Goal: Task Accomplishment & Management: Manage account settings

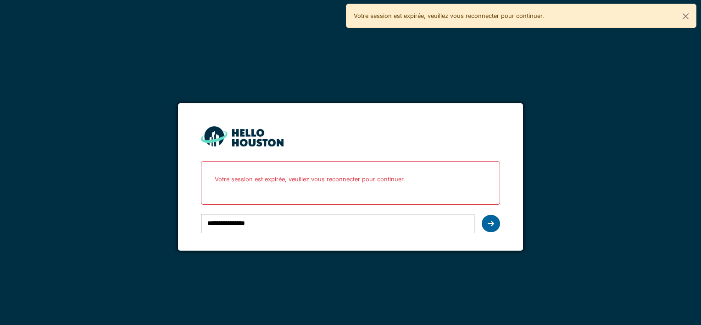
click at [488, 224] on icon at bounding box center [491, 223] width 6 height 7
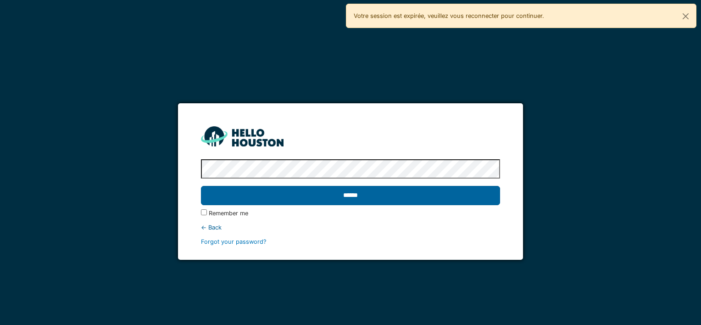
click at [387, 202] on input "******" at bounding box center [350, 195] width 299 height 19
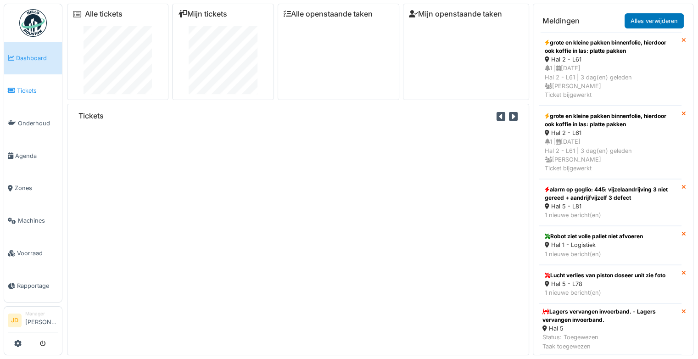
click at [22, 93] on span "Tickets" at bounding box center [37, 90] width 41 height 9
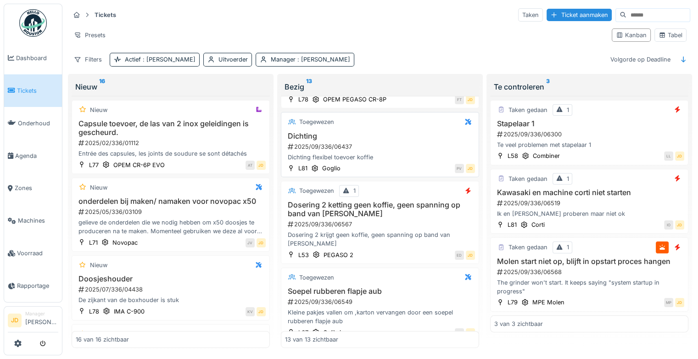
scroll to position [764, 0]
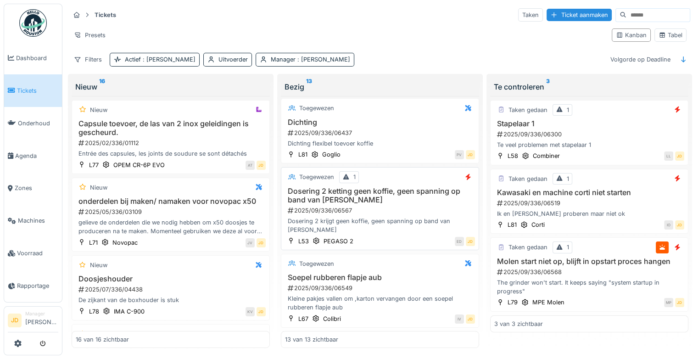
click at [408, 197] on div "Dosering 2 ketting geen koffie, geen spanning op band van schroef 2025/09/336/0…" at bounding box center [380, 211] width 190 height 48
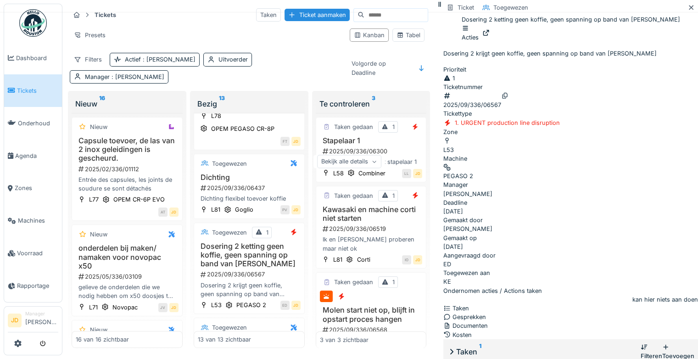
scroll to position [146, 0]
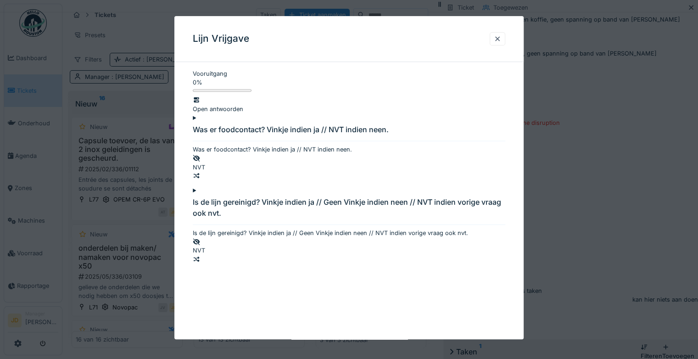
click at [202, 229] on div at bounding box center [349, 229] width 313 height 0
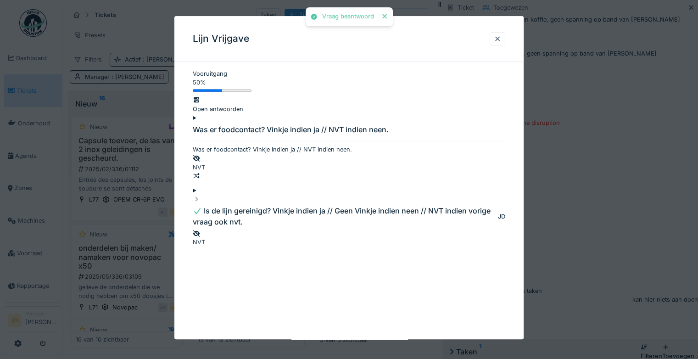
click at [201, 145] on div at bounding box center [349, 145] width 313 height 0
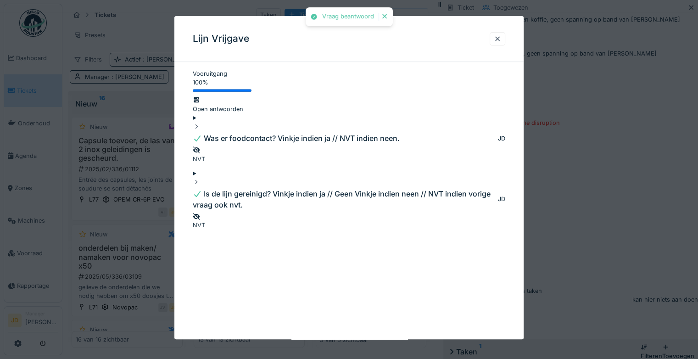
click at [561, 248] on div at bounding box center [349, 179] width 698 height 359
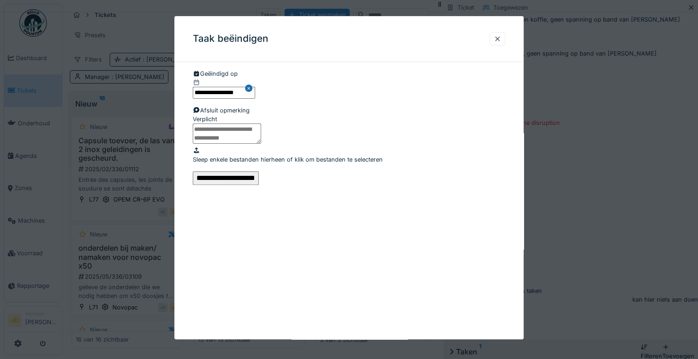
click at [261, 144] on textarea at bounding box center [227, 133] width 68 height 20
type textarea "*"
type textarea "**********"
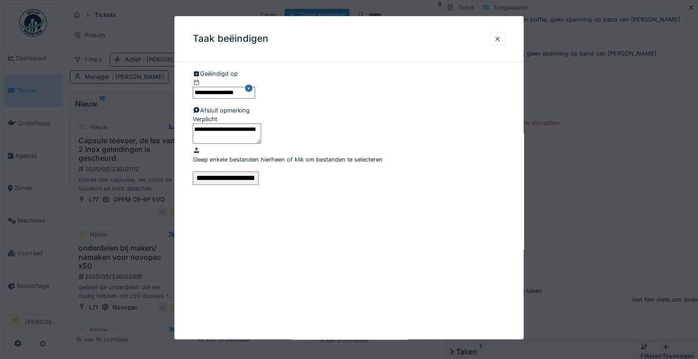
click at [259, 185] on input "**********" at bounding box center [226, 178] width 66 height 14
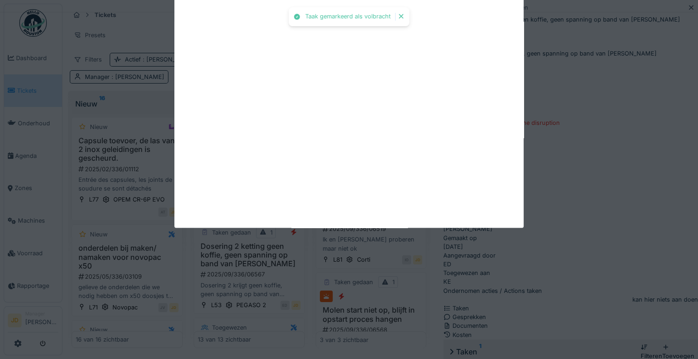
scroll to position [159, 0]
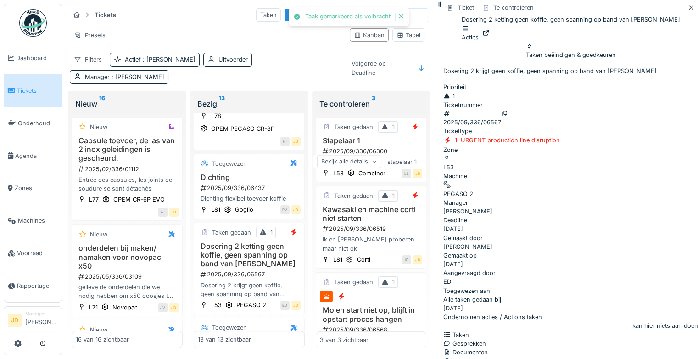
click at [589, 59] on div "Ticket sluiten" at bounding box center [571, 50] width 37 height 17
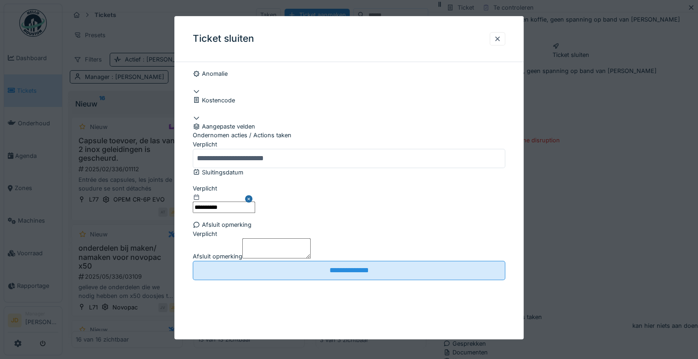
click at [308, 258] on textarea "Afsluit opmerking" at bounding box center [276, 248] width 68 height 20
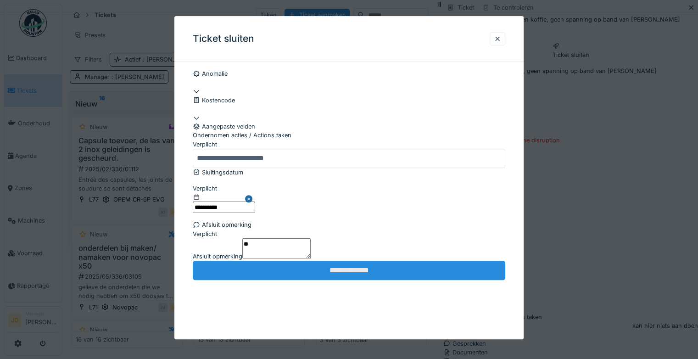
scroll to position [46, 0]
type textarea "**"
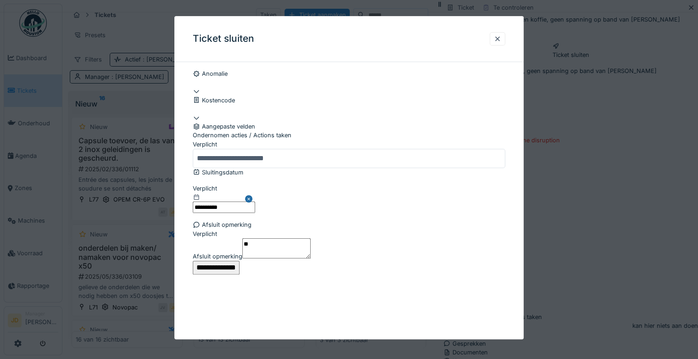
click at [240, 275] on input "**********" at bounding box center [216, 268] width 47 height 14
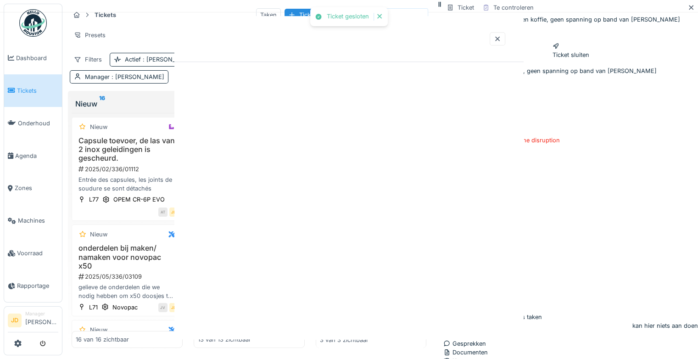
scroll to position [0, 0]
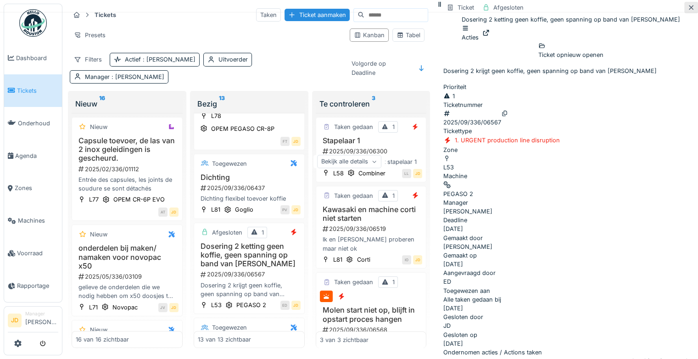
click at [687, 8] on icon at bounding box center [690, 8] width 7 height 6
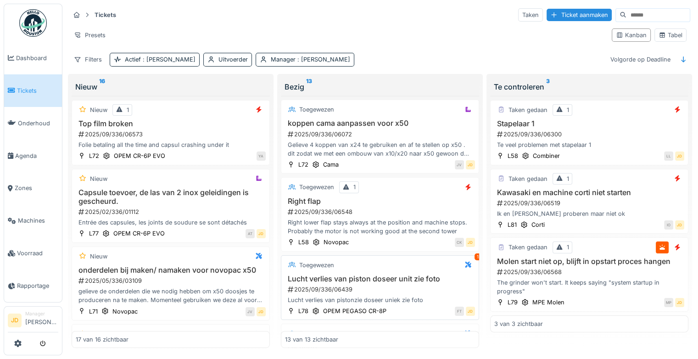
scroll to position [489, 0]
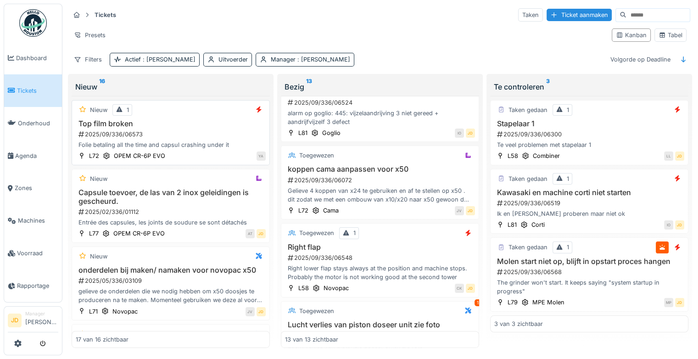
click at [180, 130] on div "2025/09/336/06573" at bounding box center [172, 134] width 188 height 9
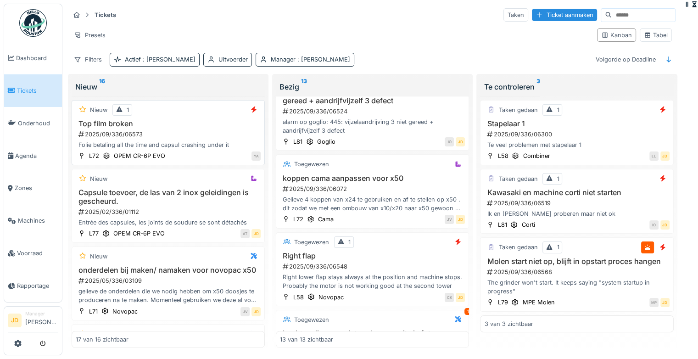
scroll to position [533, 0]
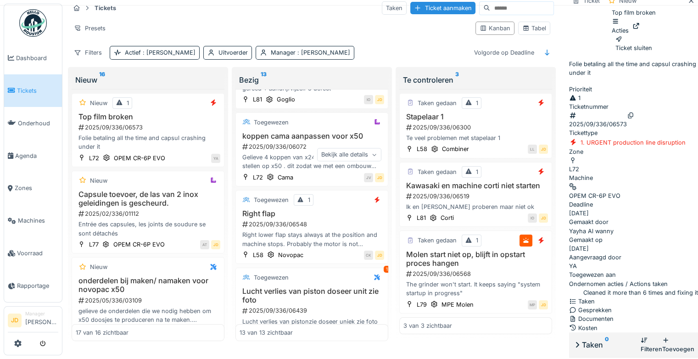
click at [569, 314] on div "Documenten" at bounding box center [633, 318] width 129 height 9
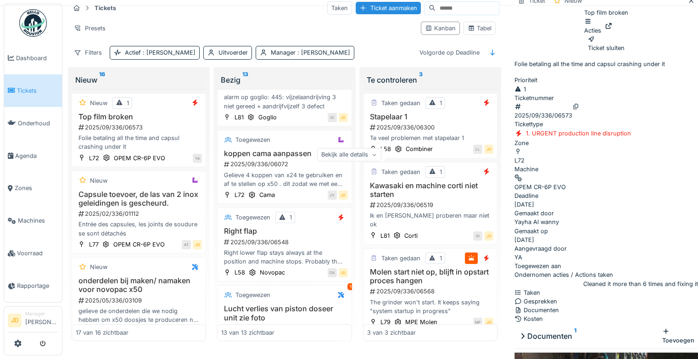
scroll to position [7, 0]
click at [381, 161] on div "Bekijk alle details" at bounding box center [349, 154] width 64 height 13
click at [375, 161] on div "Verminderen" at bounding box center [349, 154] width 53 height 13
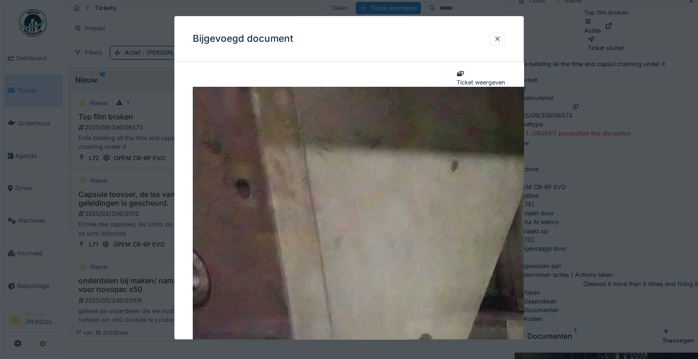
click at [608, 259] on div at bounding box center [349, 179] width 698 height 359
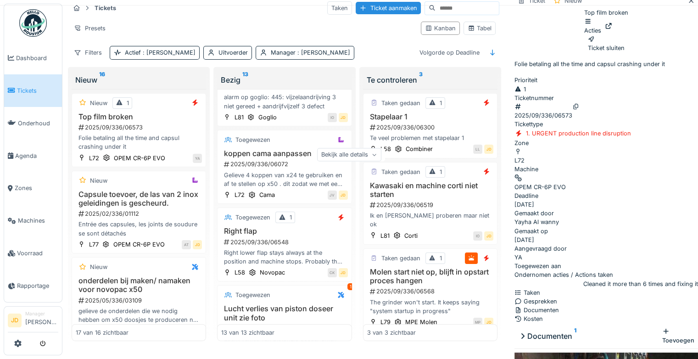
scroll to position [0, 0]
click at [592, 24] on icon at bounding box center [587, 21] width 7 height 6
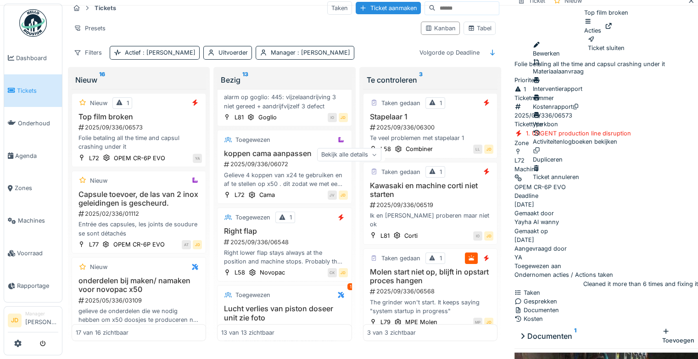
click at [608, 52] on div "Bewerken" at bounding box center [575, 48] width 84 height 17
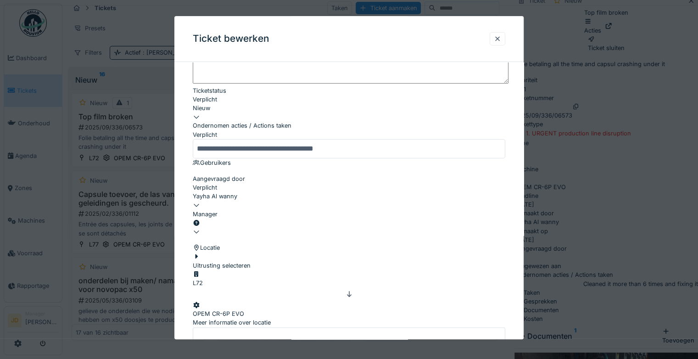
scroll to position [138, 0]
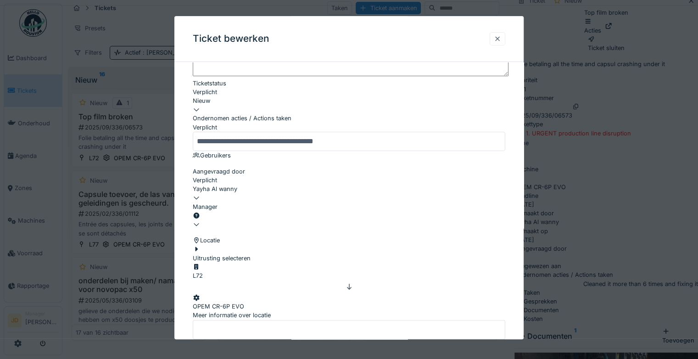
click at [501, 35] on div at bounding box center [497, 38] width 7 height 9
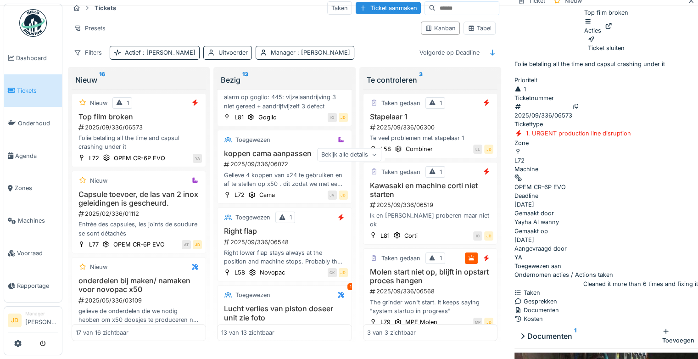
scroll to position [57, 0]
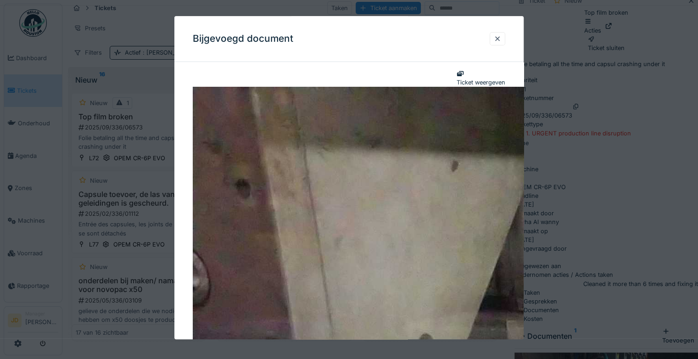
click at [626, 295] on div at bounding box center [349, 179] width 698 height 359
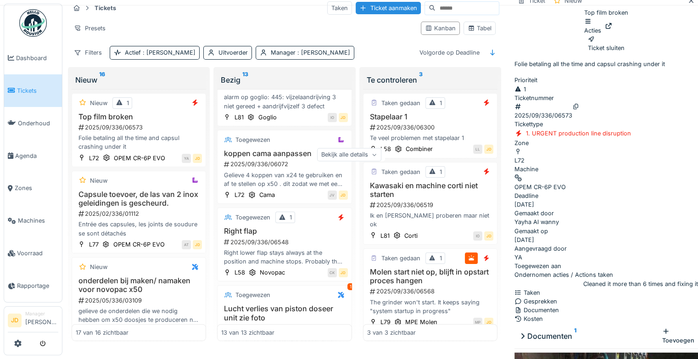
scroll to position [0, 0]
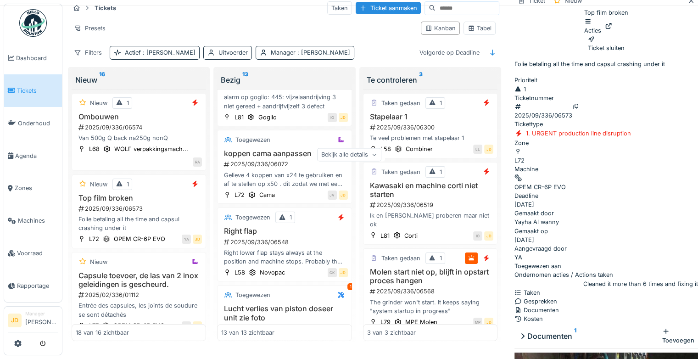
click at [565, 165] on div "Machine" at bounding box center [606, 169] width 184 height 9
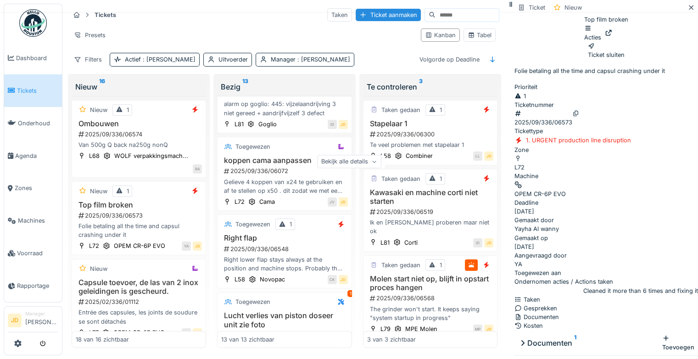
click at [562, 172] on div "Machine" at bounding box center [606, 176] width 184 height 9
click at [381, 168] on div "Bekijk alle details" at bounding box center [349, 161] width 64 height 13
click at [551, 295] on div "Taken" at bounding box center [606, 299] width 184 height 9
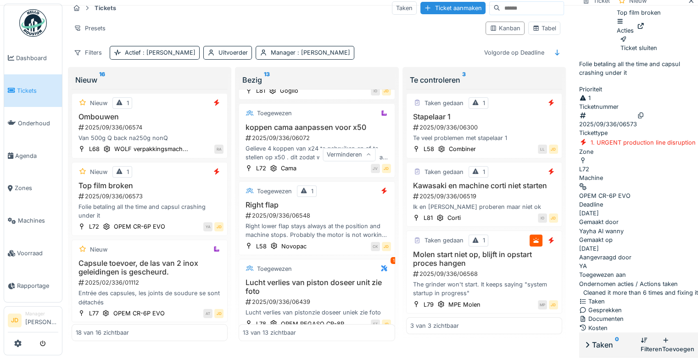
scroll to position [79, 0]
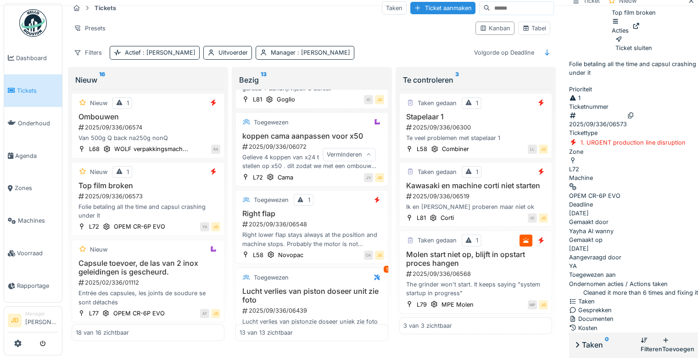
click at [662, 336] on div "Toevoegen" at bounding box center [678, 344] width 32 height 17
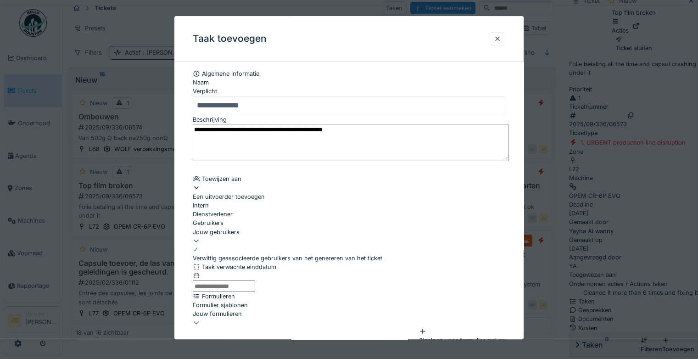
click at [245, 199] on div "Een uitvoerder toevoegen" at bounding box center [349, 192] width 313 height 17
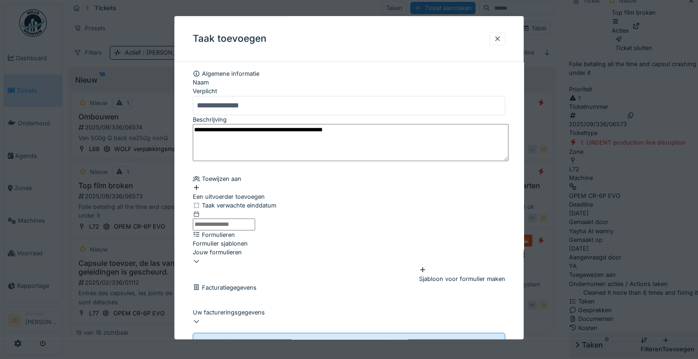
click at [237, 197] on div "Een uitvoerder toevoegen" at bounding box center [349, 192] width 313 height 17
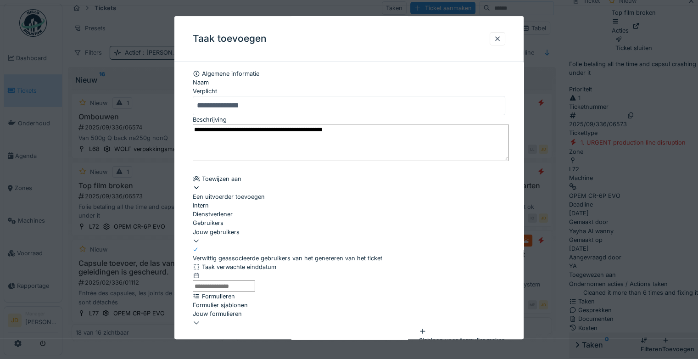
click at [229, 245] on div "Jouw gebruikers" at bounding box center [349, 236] width 313 height 17
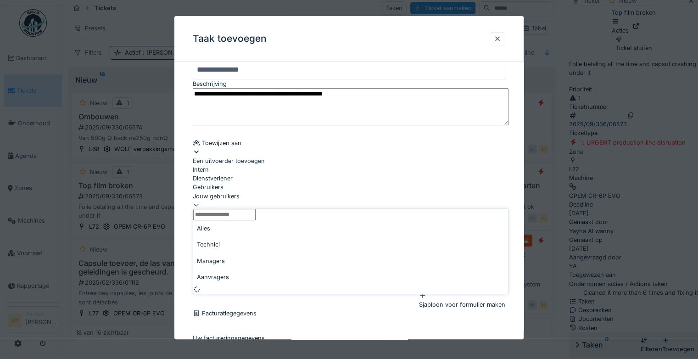
scroll to position [72, 0]
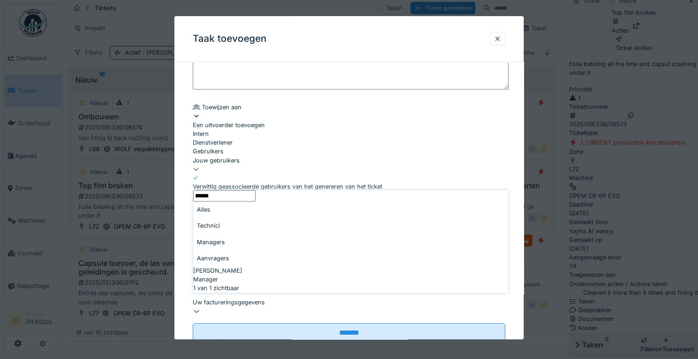
type input "******"
click at [233, 266] on span "Wiktoria Wachowiak" at bounding box center [217, 270] width 49 height 9
type input "****"
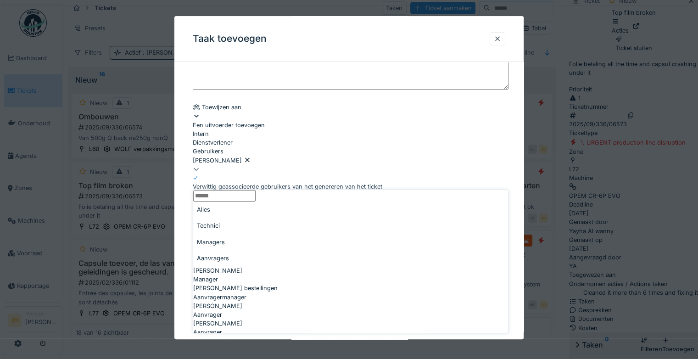
click at [491, 173] on div at bounding box center [349, 169] width 313 height 9
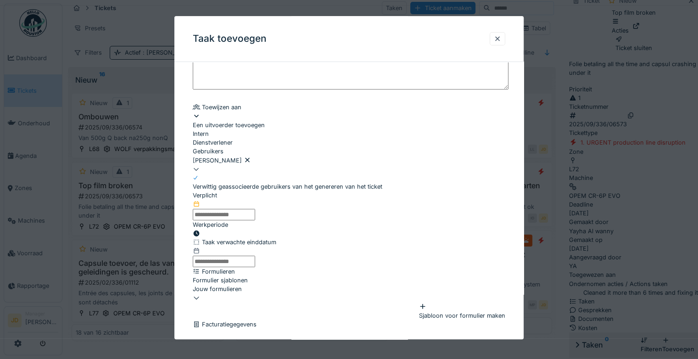
click at [255, 220] on input "text" at bounding box center [224, 214] width 62 height 11
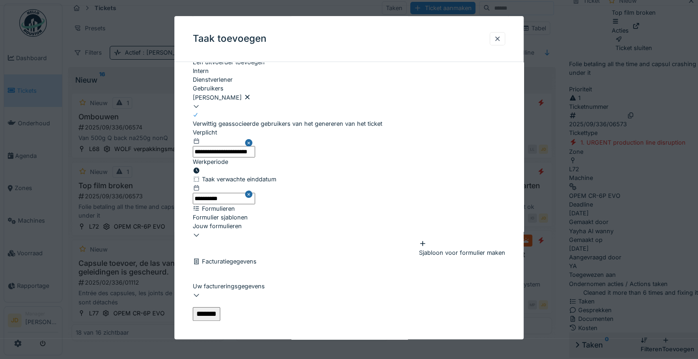
click at [220, 307] on input "*******" at bounding box center [207, 314] width 28 height 14
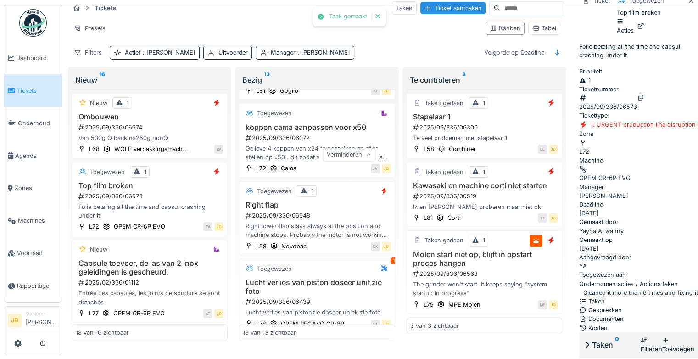
scroll to position [67, 0]
click at [687, 2] on icon at bounding box center [690, 1] width 7 height 6
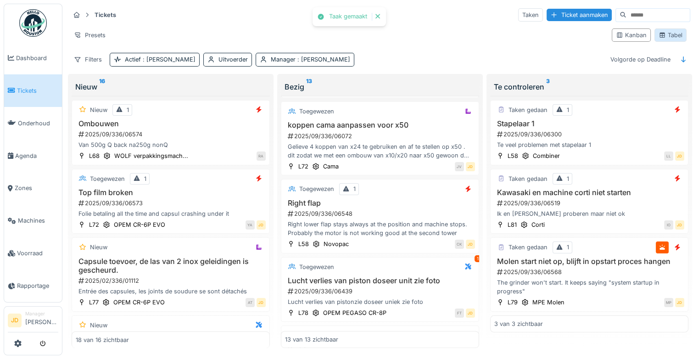
scroll to position [489, 0]
